Goal: Task Accomplishment & Management: Manage account settings

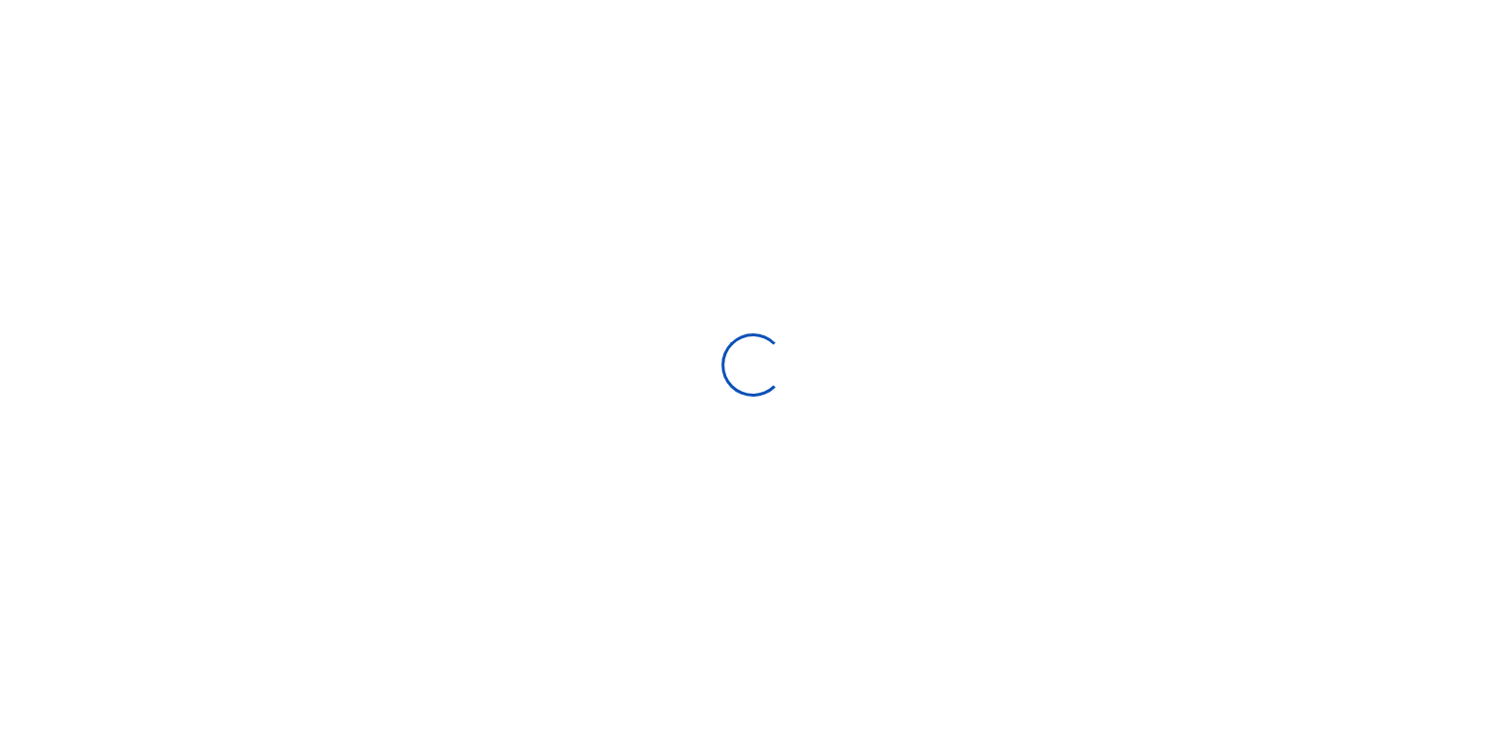
scroll to position [295, 293]
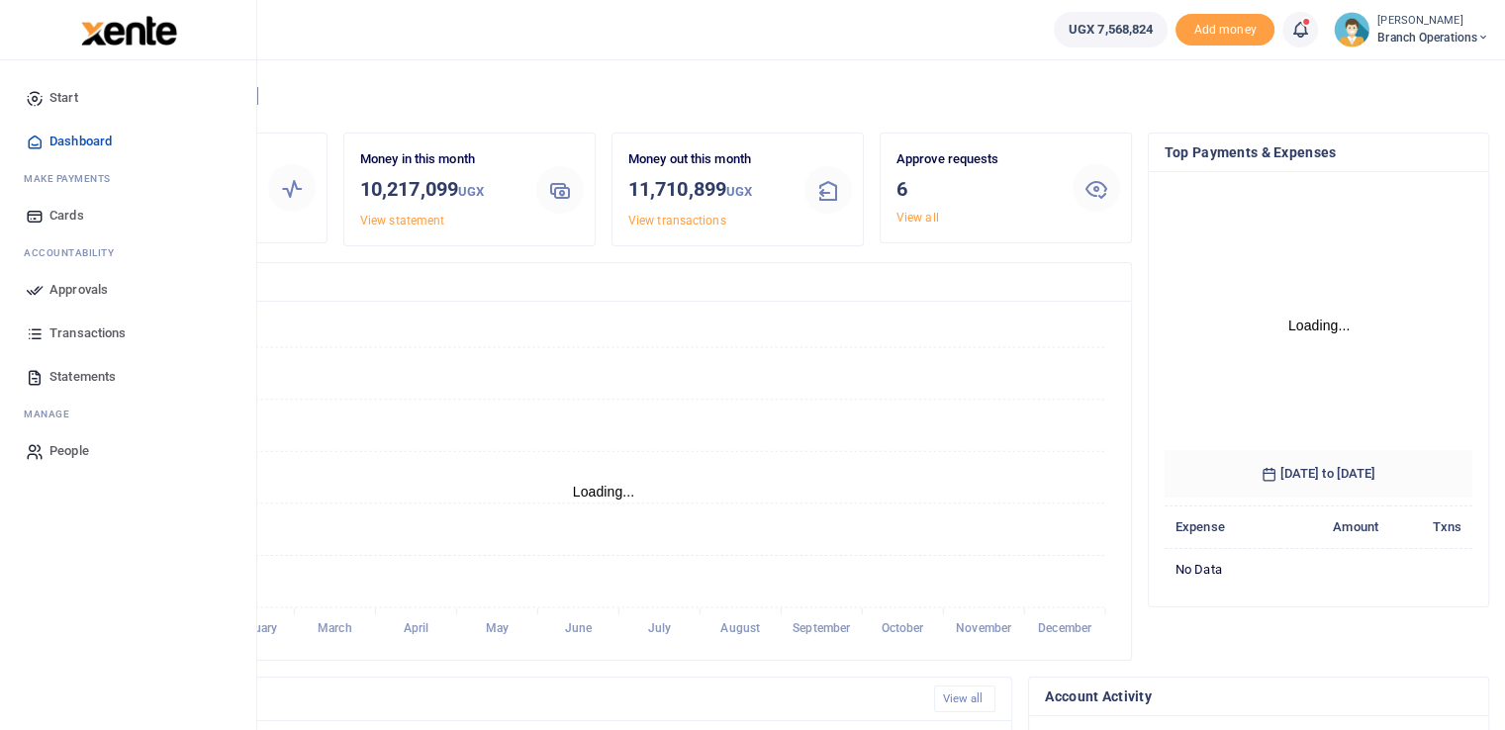
click at [27, 293] on icon at bounding box center [35, 290] width 18 height 18
drag, startPoint x: 27, startPoint y: 293, endPoint x: 61, endPoint y: 290, distance: 34.8
click at [27, 293] on icon at bounding box center [35, 290] width 18 height 18
click at [80, 280] on span "Approvals" at bounding box center [78, 290] width 58 height 20
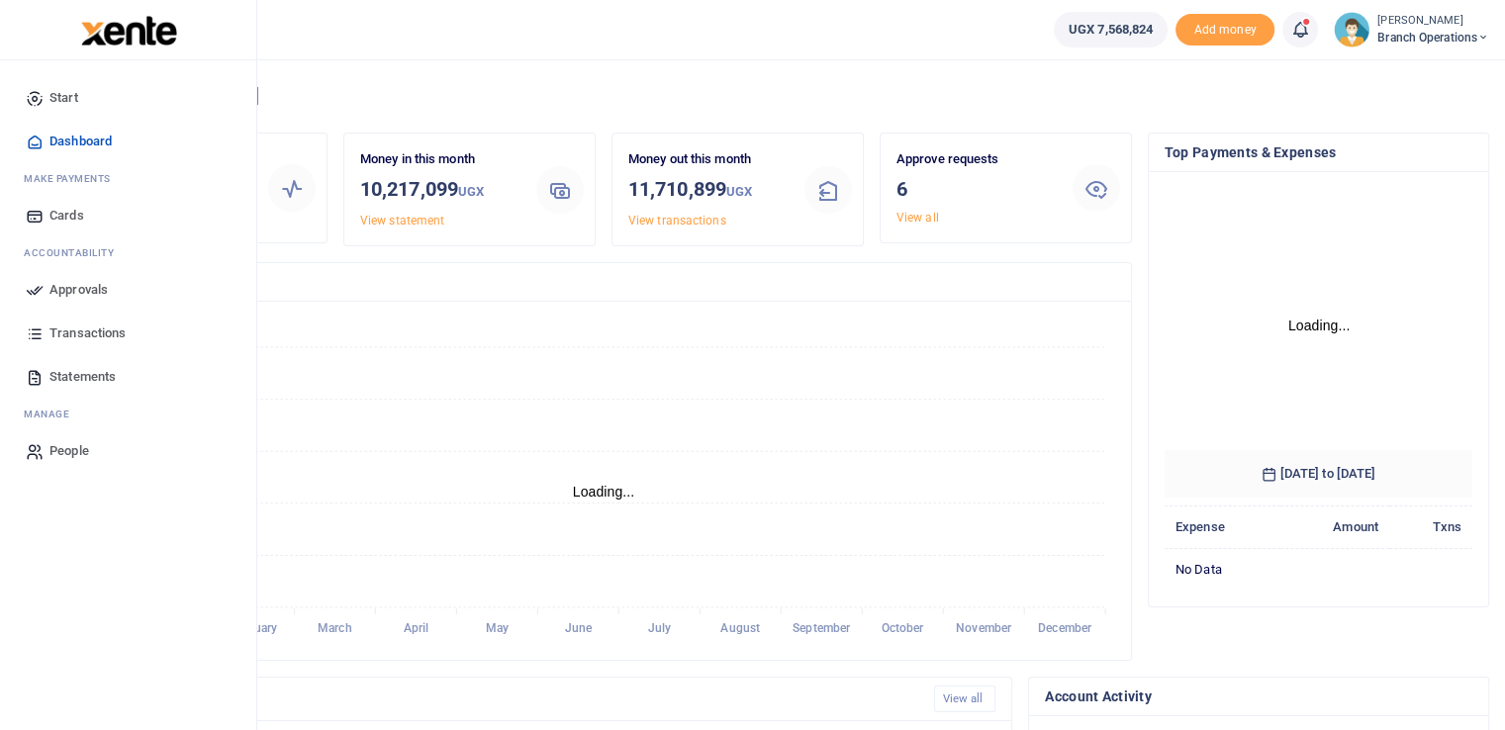
click at [80, 280] on span "Approvals" at bounding box center [78, 290] width 58 height 20
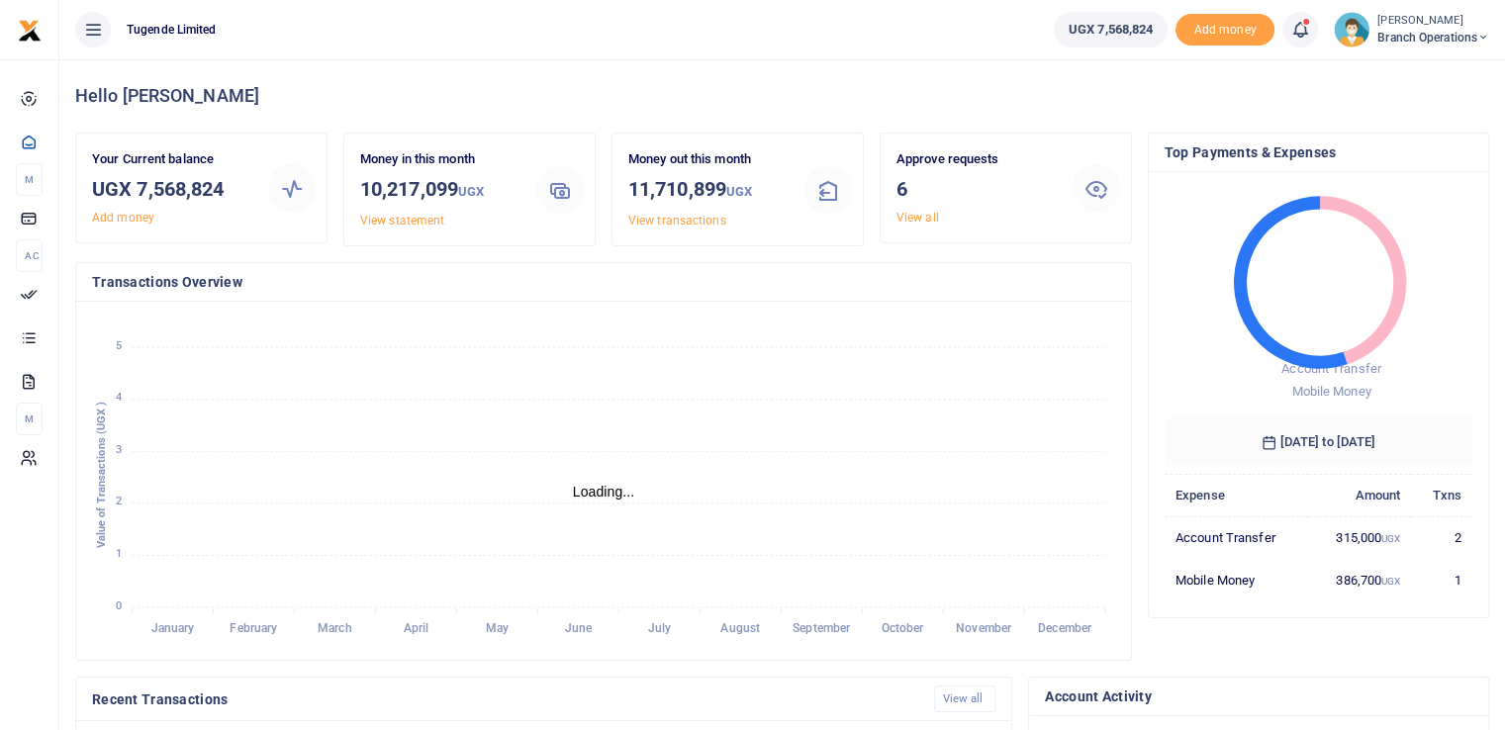
scroll to position [16, 16]
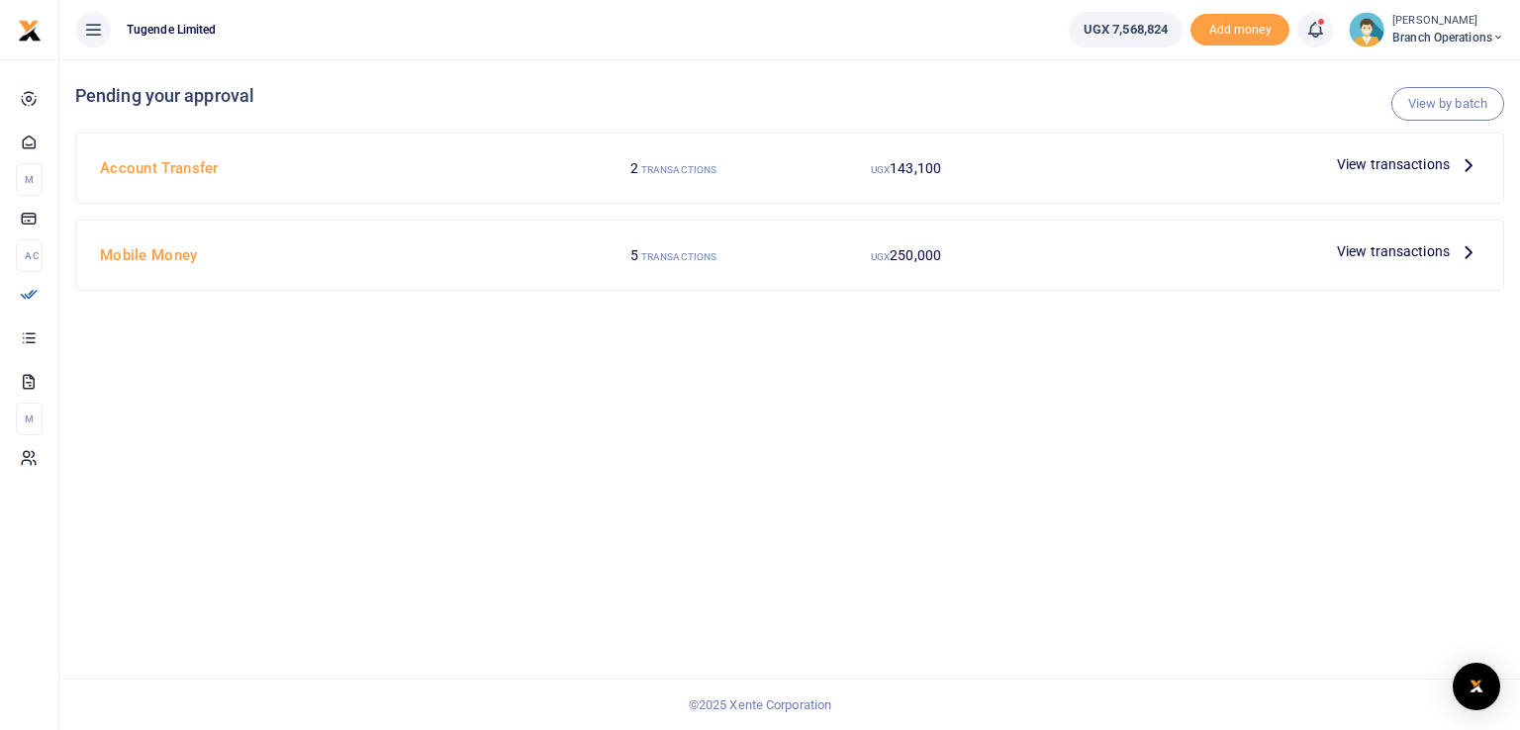
click at [1380, 164] on span "View transactions" at bounding box center [1393, 164] width 113 height 22
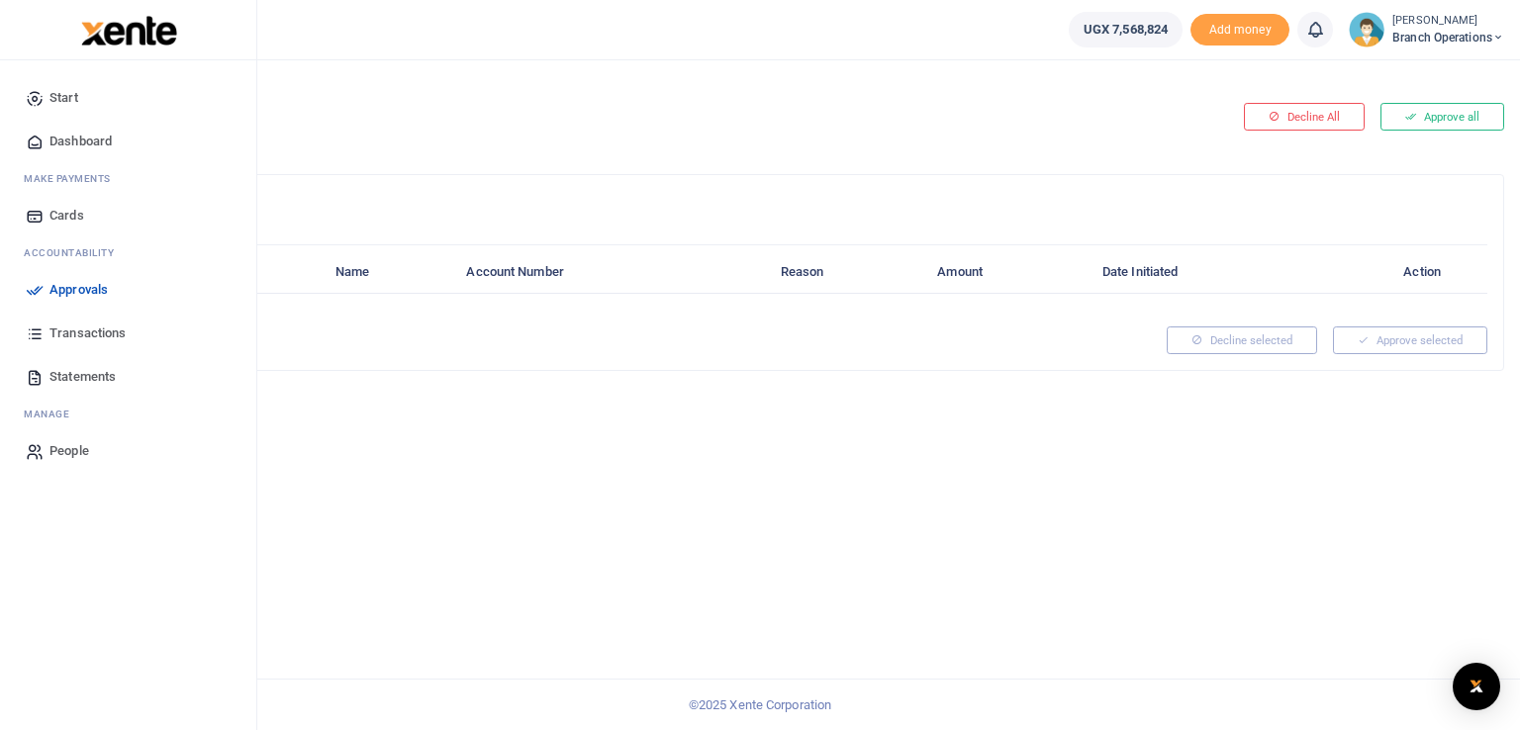
click at [60, 294] on span "Approvals" at bounding box center [78, 290] width 58 height 20
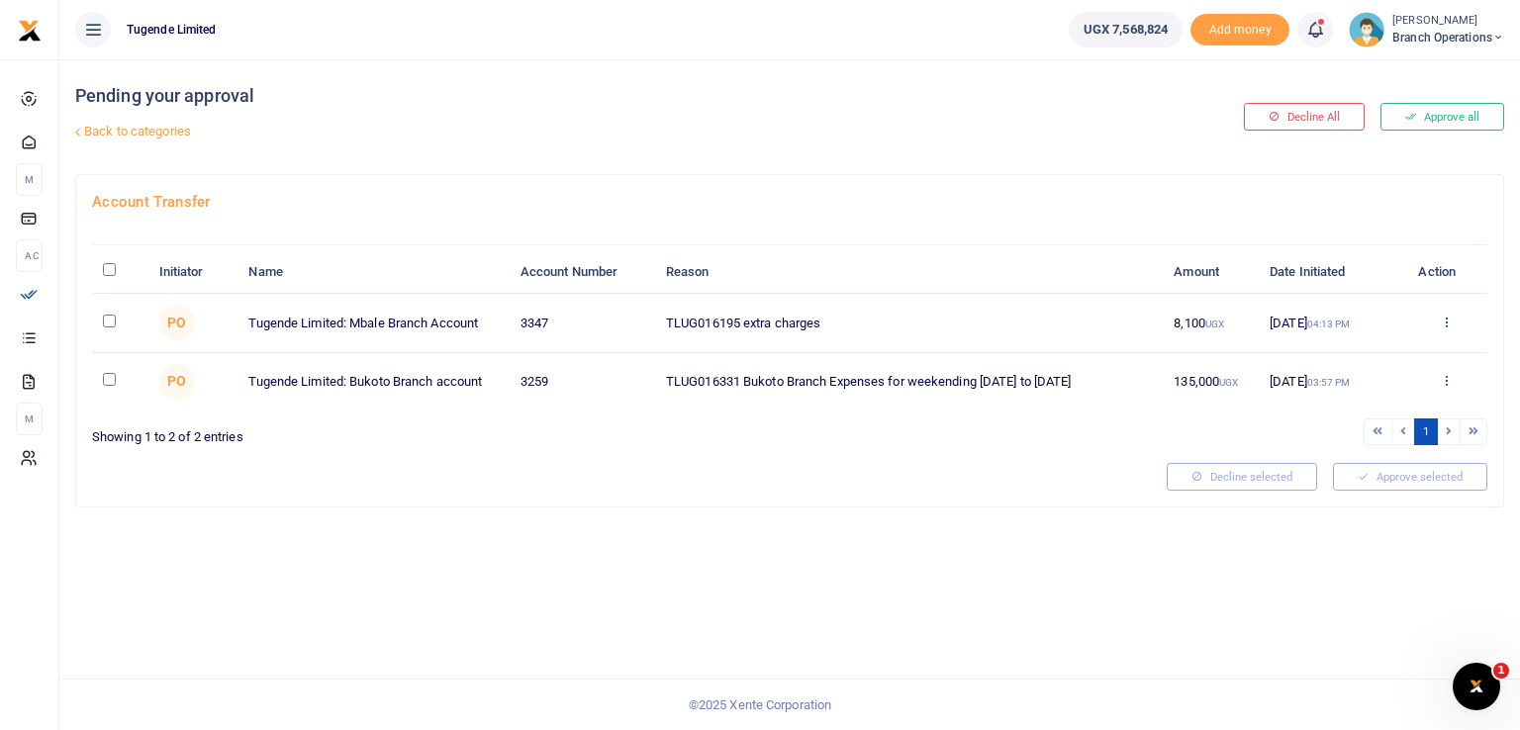
click at [1441, 322] on icon at bounding box center [1446, 322] width 13 height 14
click at [1354, 359] on link "Approve" at bounding box center [1374, 354] width 156 height 28
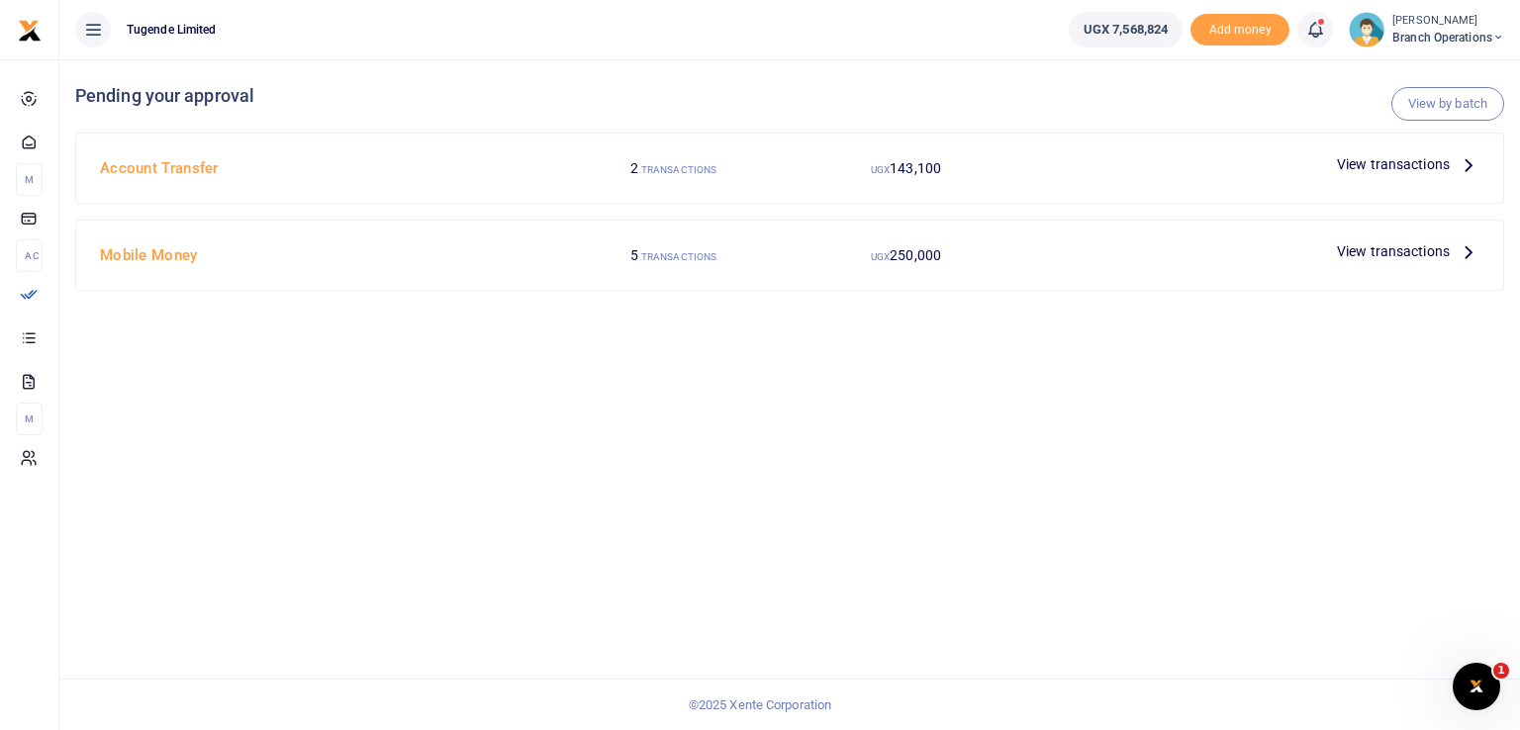
click at [1356, 171] on span "View transactions" at bounding box center [1393, 164] width 113 height 22
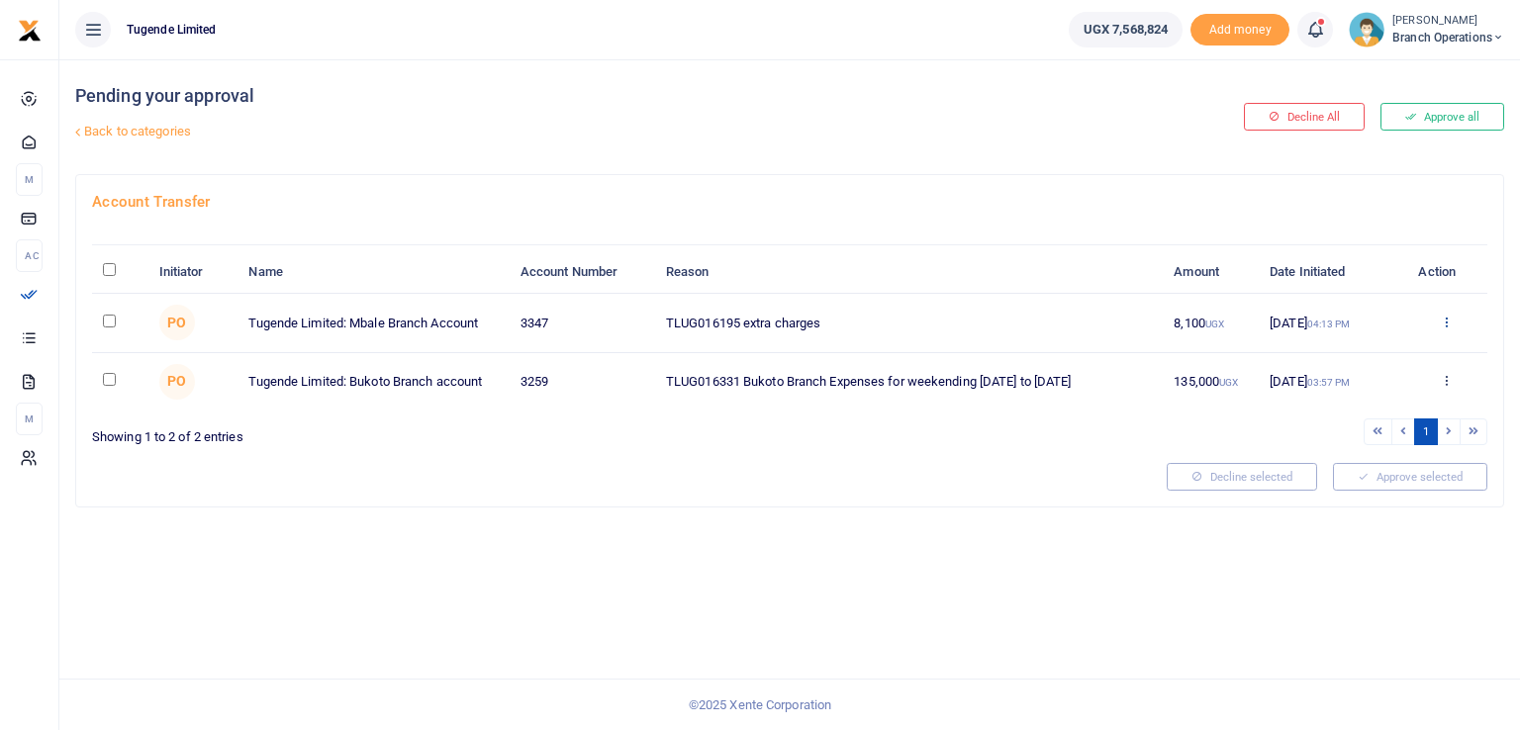
click at [1445, 327] on icon at bounding box center [1446, 322] width 13 height 14
click at [1328, 357] on link "Approve" at bounding box center [1374, 354] width 156 height 28
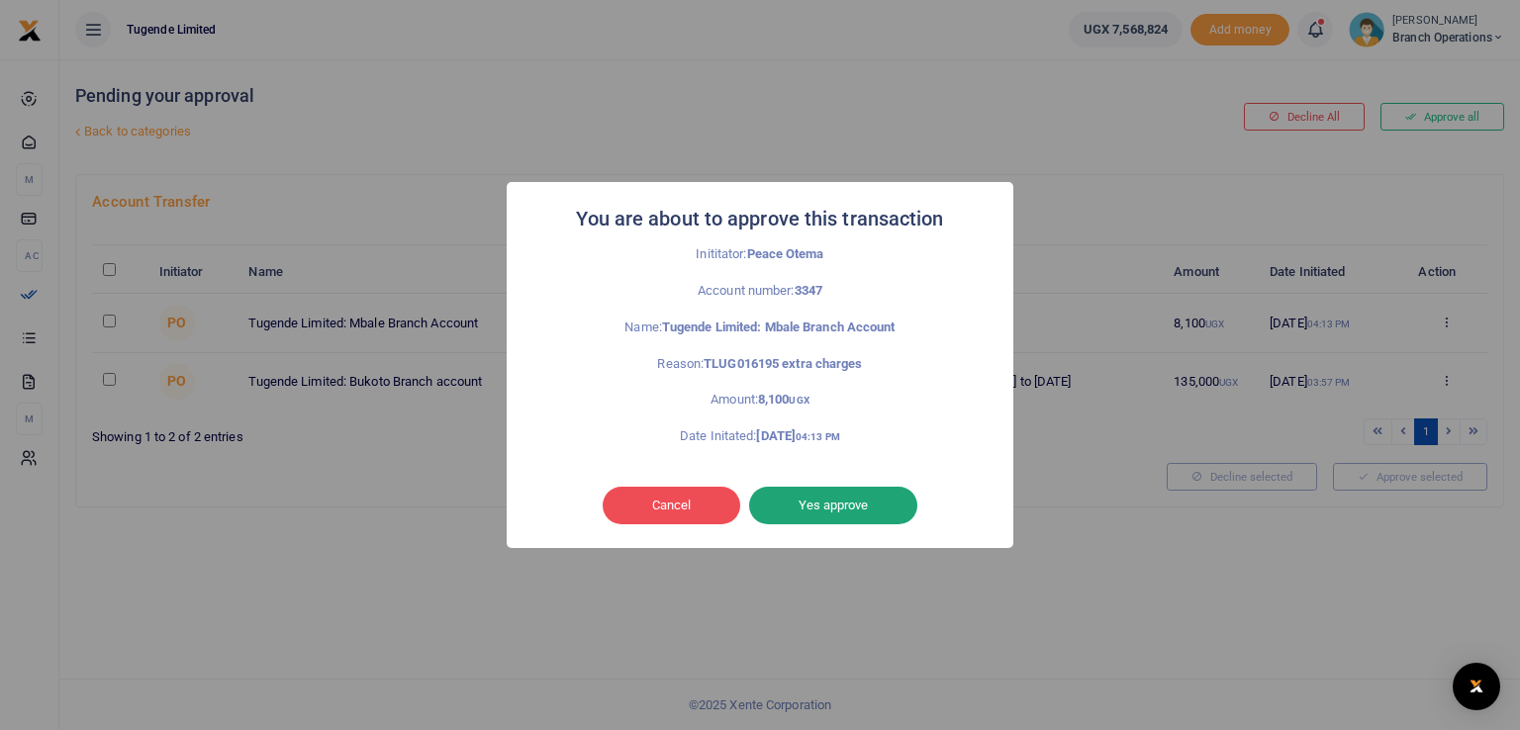
click at [835, 505] on button "Yes approve" at bounding box center [833, 506] width 168 height 38
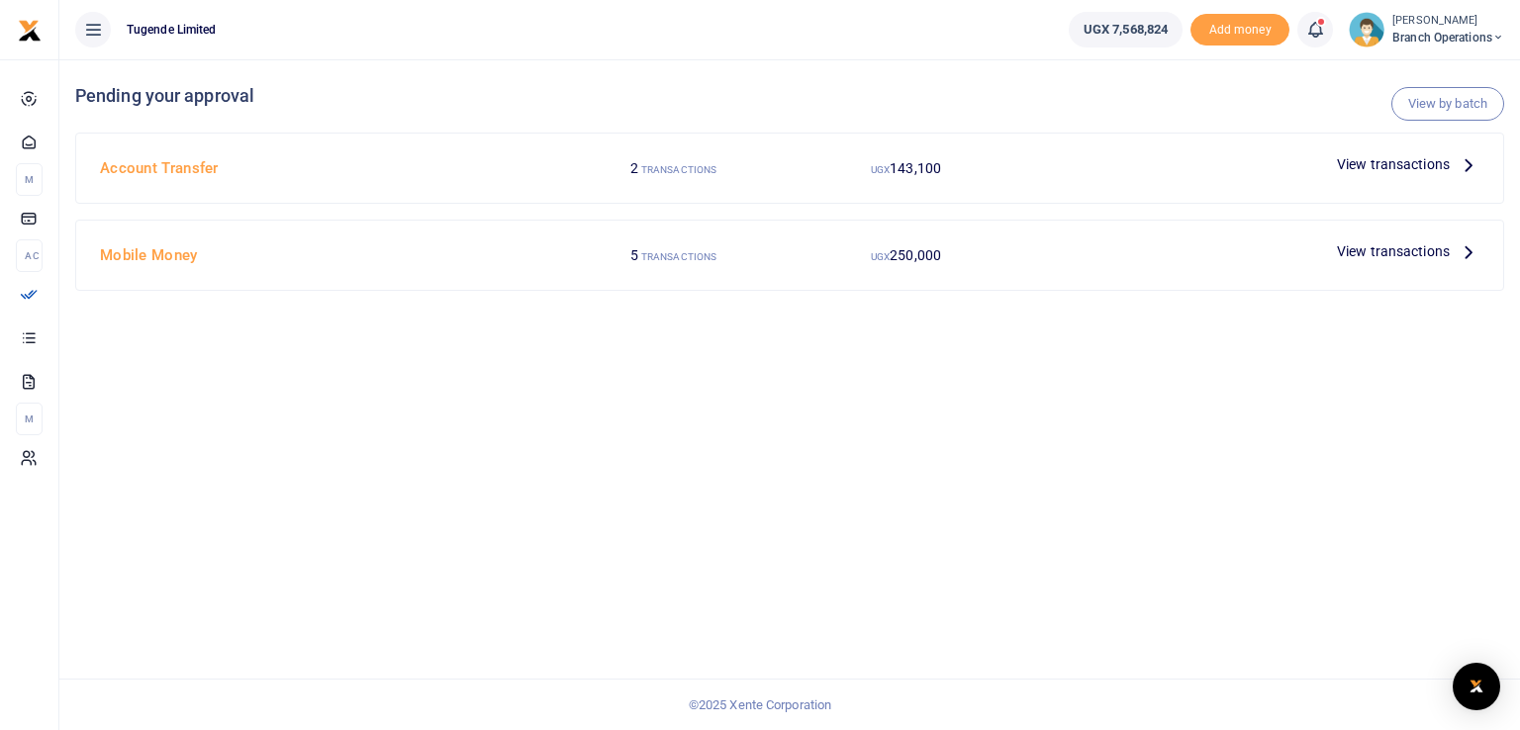
click at [1384, 147] on div "Account Transfer 2 TRANSACTIONS UGX 143,100 View transactions" at bounding box center [789, 168] width 1427 height 69
click at [1371, 175] on span "View transactions" at bounding box center [1393, 164] width 113 height 22
click at [1361, 159] on span "View transactions" at bounding box center [1393, 164] width 113 height 22
